Goal: Check status

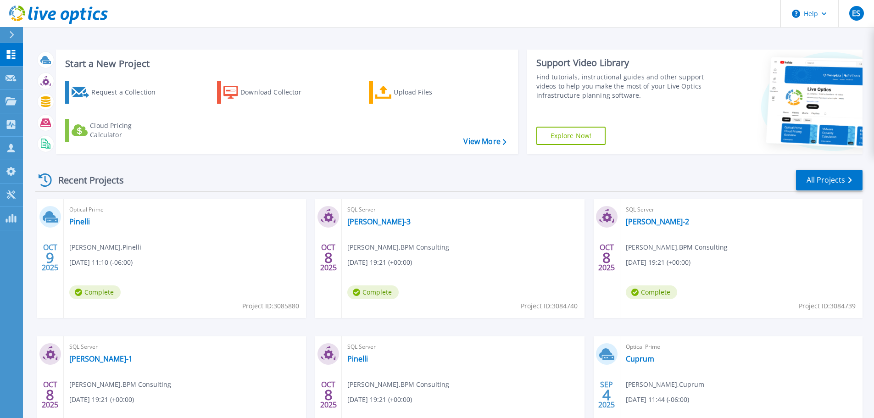
click at [68, 222] on div "Optical Prime [PERSON_NAME] [PERSON_NAME] , [PERSON_NAME] [DATE] 11:10 (-06:00)…" at bounding box center [185, 258] width 242 height 119
click at [75, 221] on link "Pinelli" at bounding box center [79, 221] width 21 height 9
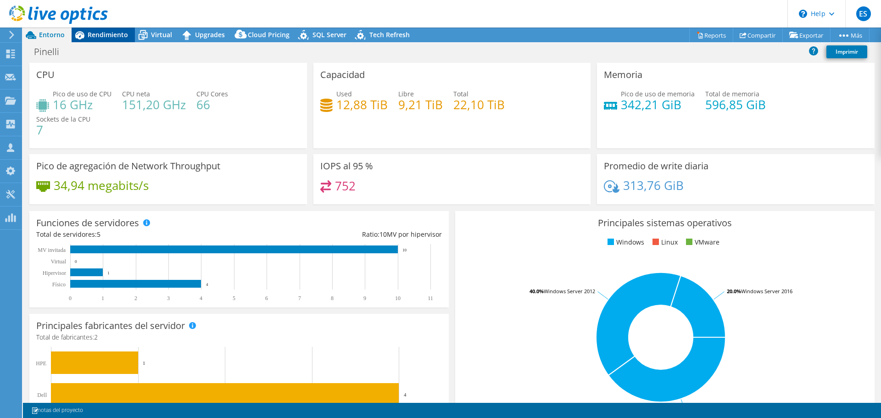
click at [106, 37] on span "Rendimiento" at bounding box center [108, 34] width 40 height 9
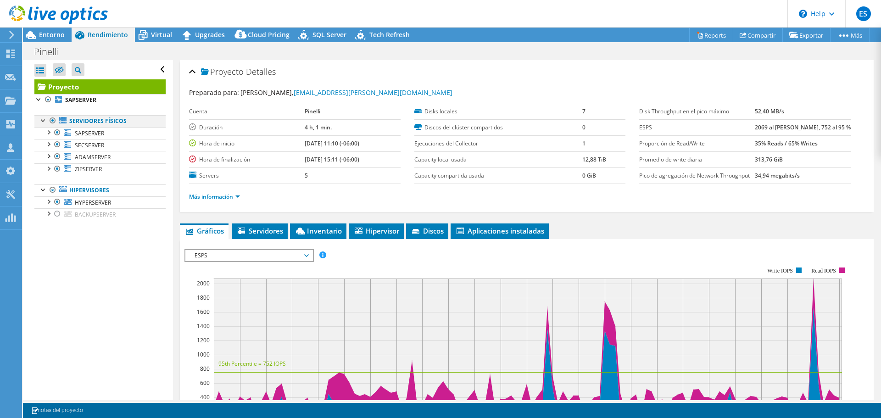
click at [52, 119] on div at bounding box center [52, 120] width 9 height 11
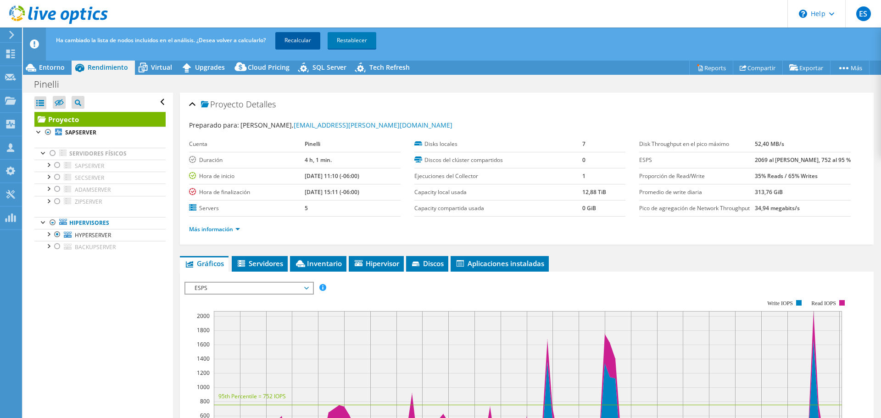
click at [289, 39] on link "Recalcular" at bounding box center [297, 40] width 45 height 17
click at [320, 62] on div "SQL Server" at bounding box center [324, 67] width 57 height 15
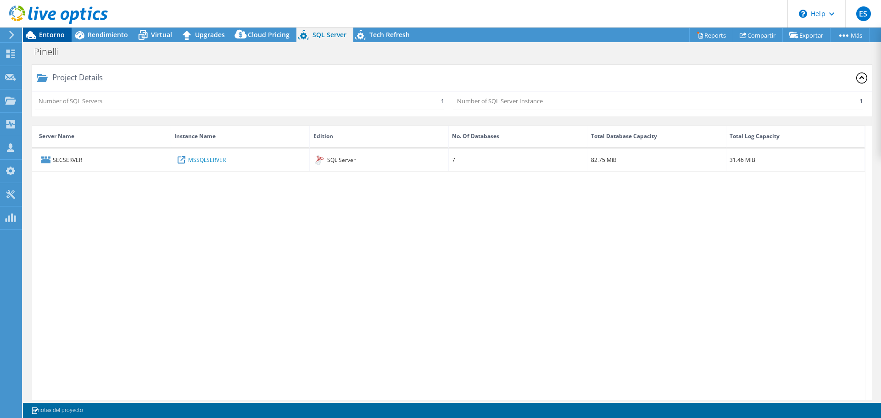
click at [49, 35] on span "Entorno" at bounding box center [52, 34] width 26 height 9
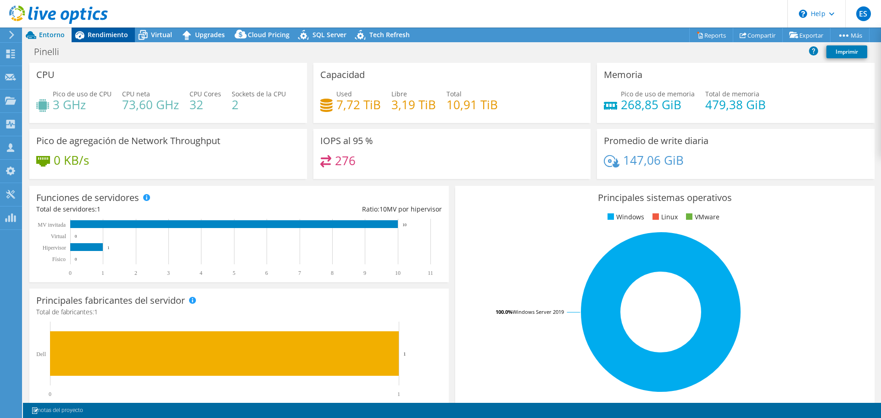
click at [84, 34] on icon at bounding box center [80, 35] width 16 height 16
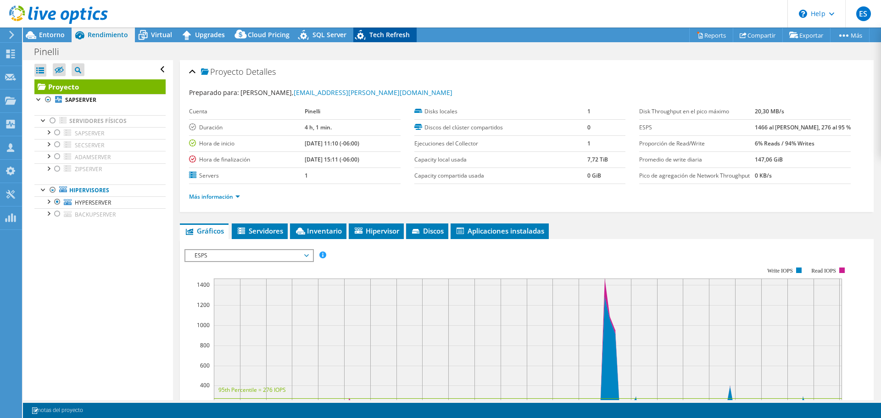
click at [369, 33] on span "Tech Refresh" at bounding box center [389, 34] width 40 height 9
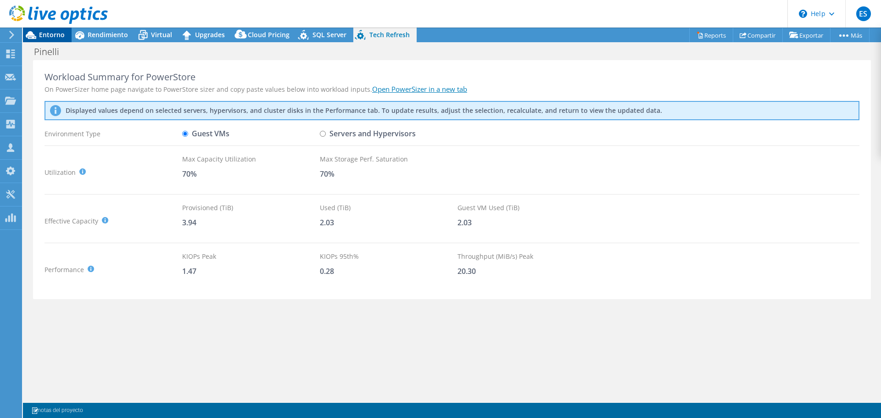
click at [55, 32] on span "Entorno" at bounding box center [52, 34] width 26 height 9
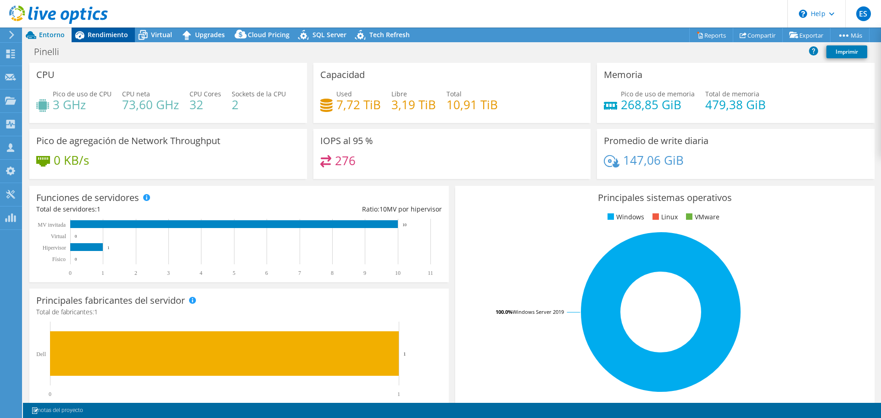
click at [93, 32] on span "Rendimiento" at bounding box center [108, 34] width 40 height 9
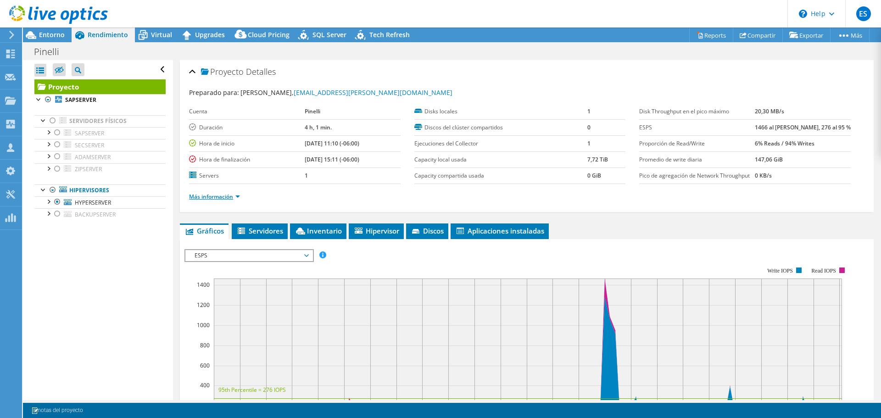
click at [215, 200] on link "Más información" at bounding box center [214, 197] width 51 height 8
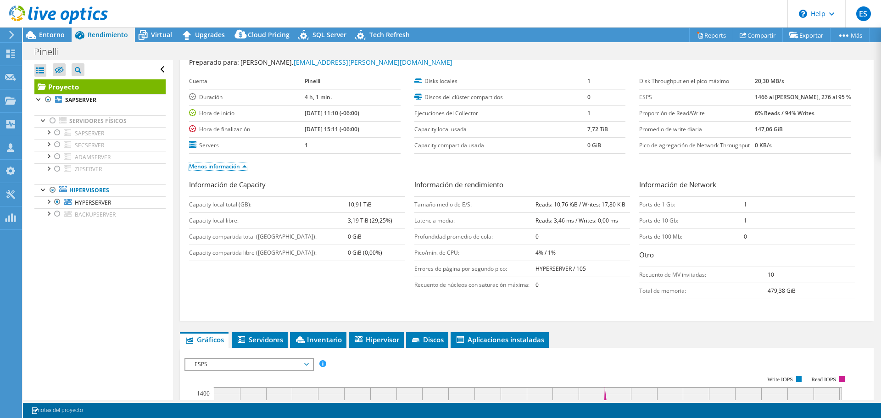
scroll to position [46, 0]
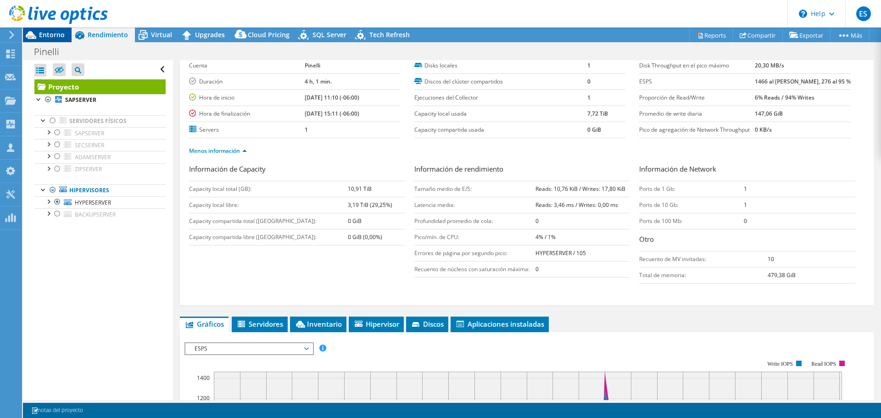
click at [44, 33] on span "Entorno" at bounding box center [52, 34] width 26 height 9
